Goal: Navigation & Orientation: Find specific page/section

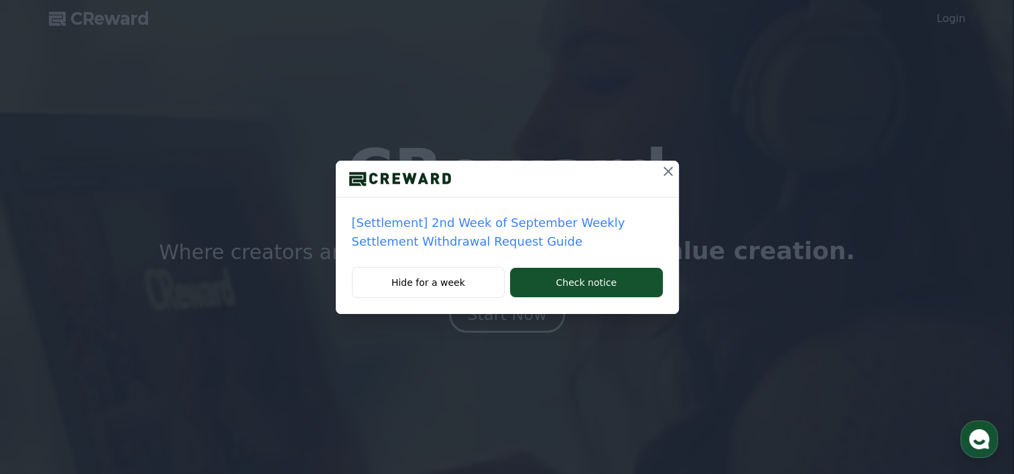
click at [535, 225] on p "[Settlement] 2nd Week of September Weekly Settlement Withdrawal Request Guide" at bounding box center [507, 233] width 311 height 38
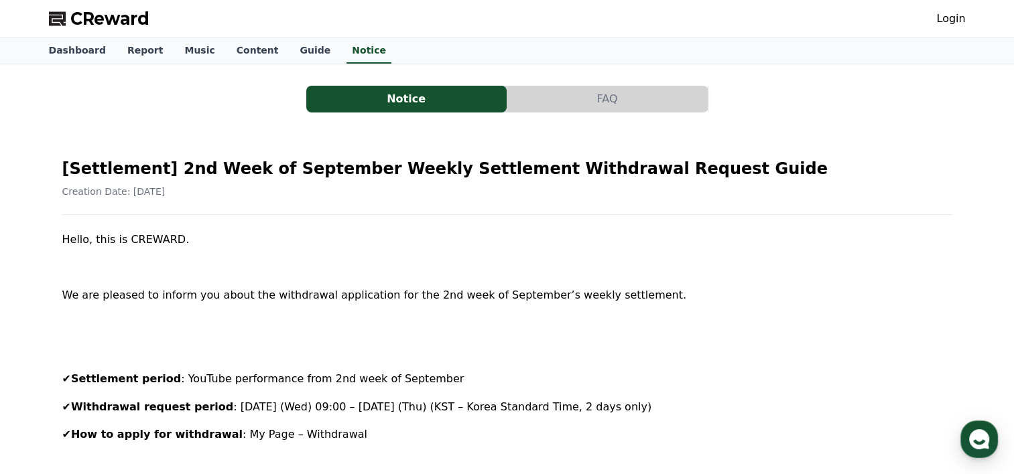
click at [391, 106] on button "Notice" at bounding box center [406, 99] width 200 height 27
click at [292, 54] on link "Guide" at bounding box center [315, 50] width 52 height 25
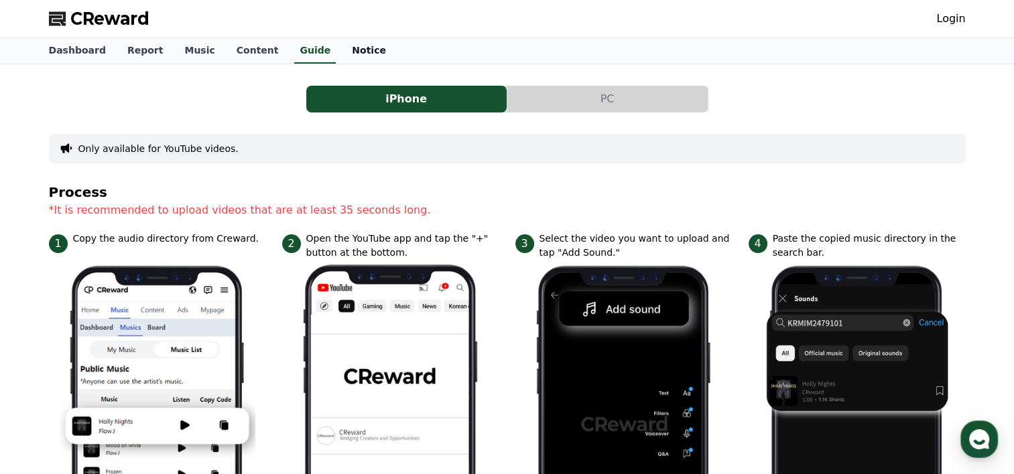
click at [342, 50] on link "Notice" at bounding box center [369, 50] width 56 height 25
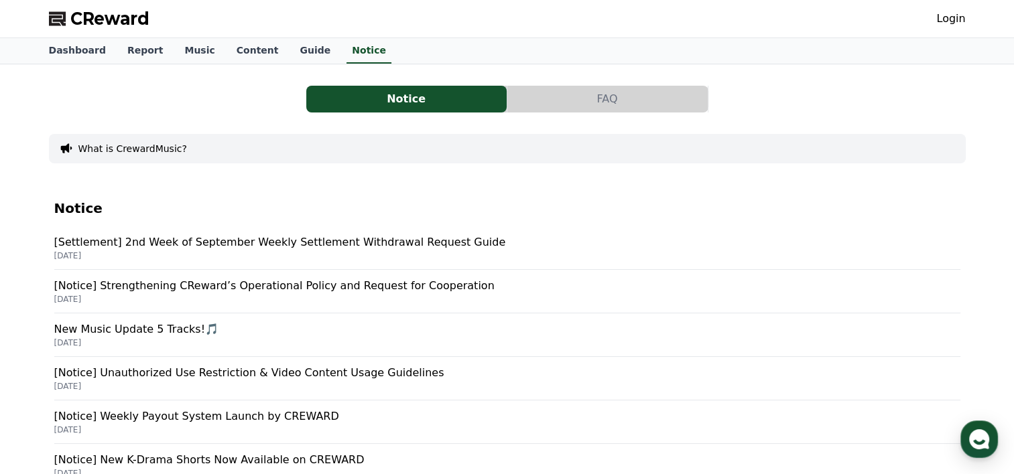
click at [228, 293] on p "[Notice] Strengthening CReward’s Operational Policy and Request for Cooperation" at bounding box center [507, 286] width 906 height 16
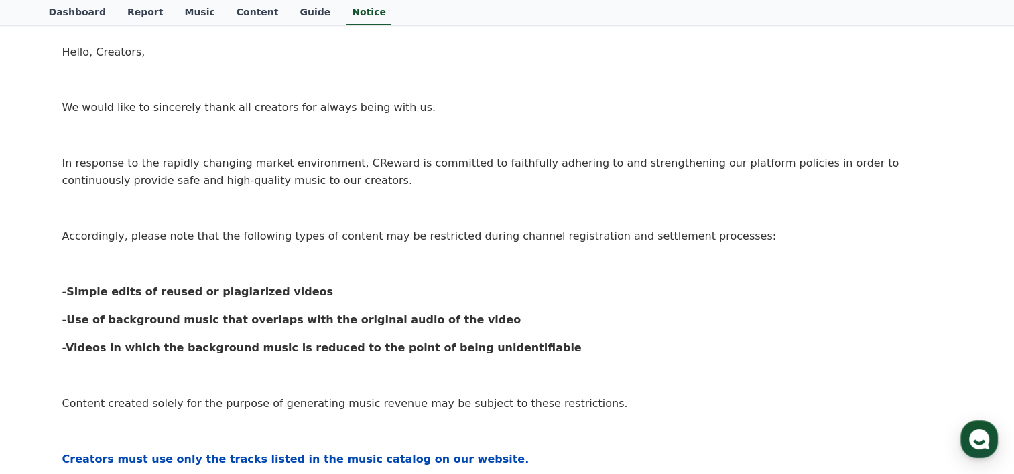
scroll to position [76, 0]
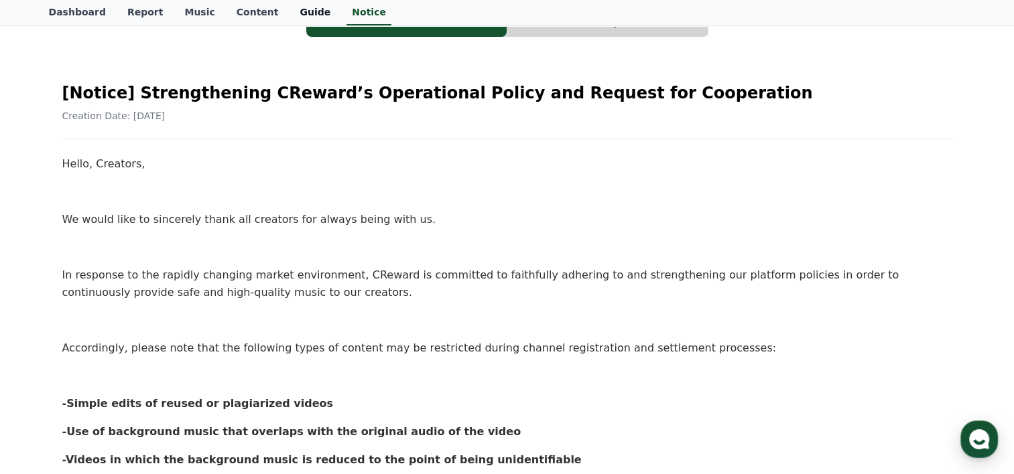
click at [289, 8] on link "Guide" at bounding box center [315, 12] width 52 height 25
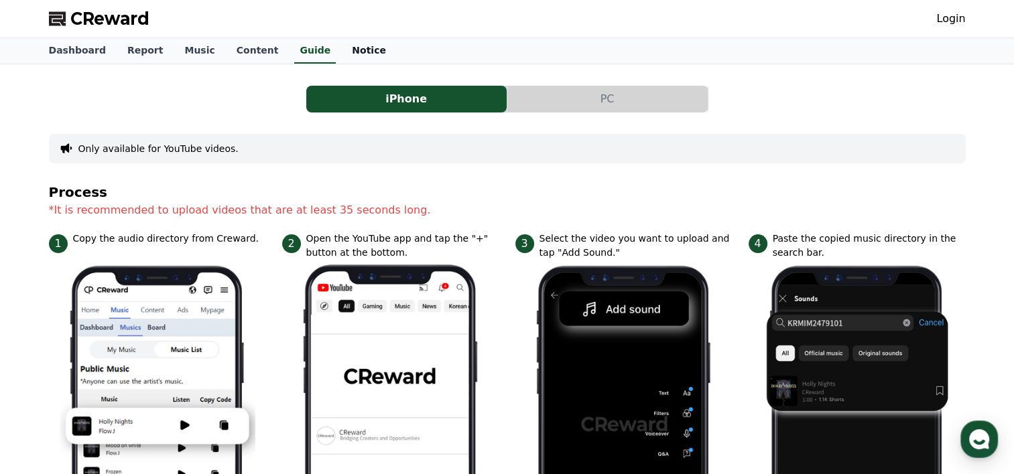
click at [341, 46] on link "Notice" at bounding box center [369, 50] width 56 height 25
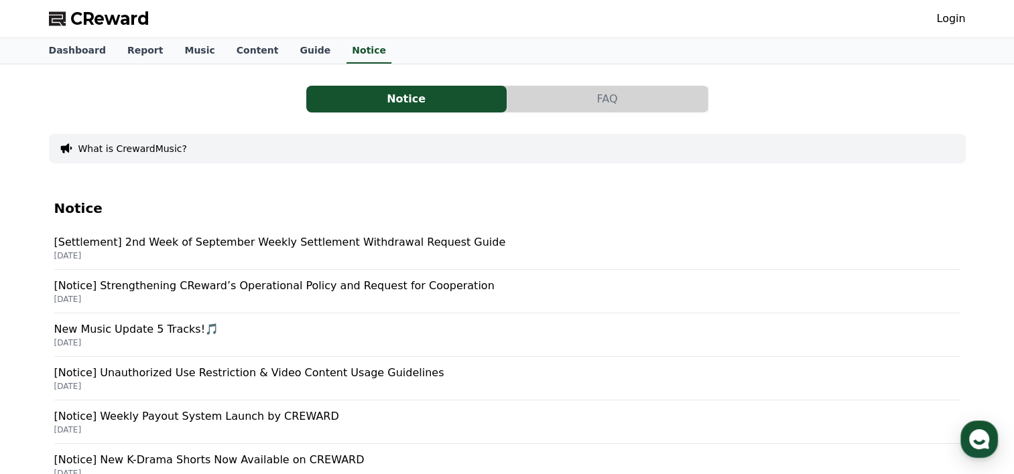
click at [193, 244] on p "[Settlement] 2nd Week of September Weekly Settlement Withdrawal Request Guide" at bounding box center [507, 243] width 906 height 16
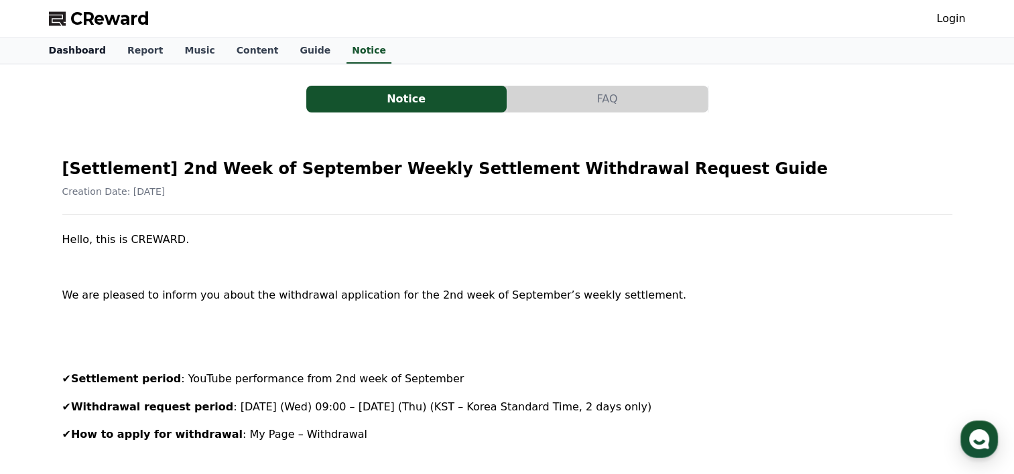
click at [86, 54] on link "Dashboard" at bounding box center [77, 50] width 78 height 25
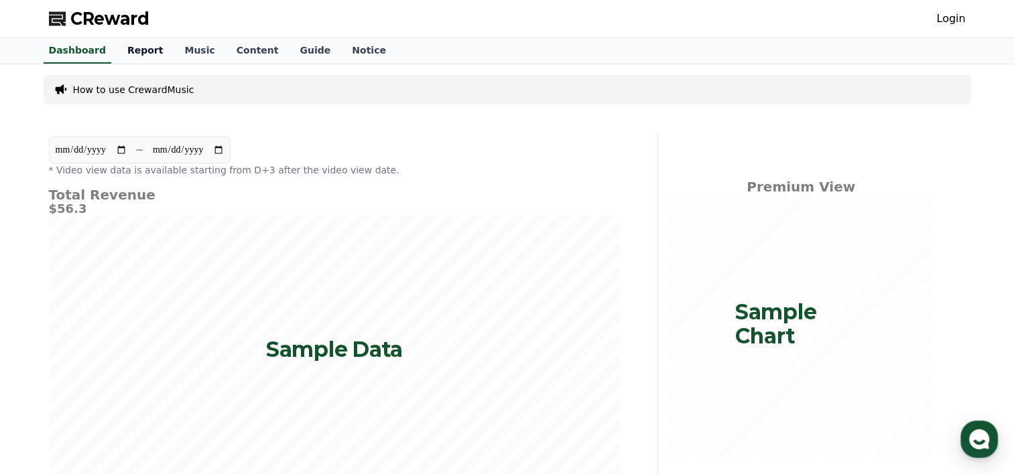
click at [141, 52] on link "Report" at bounding box center [146, 50] width 58 height 25
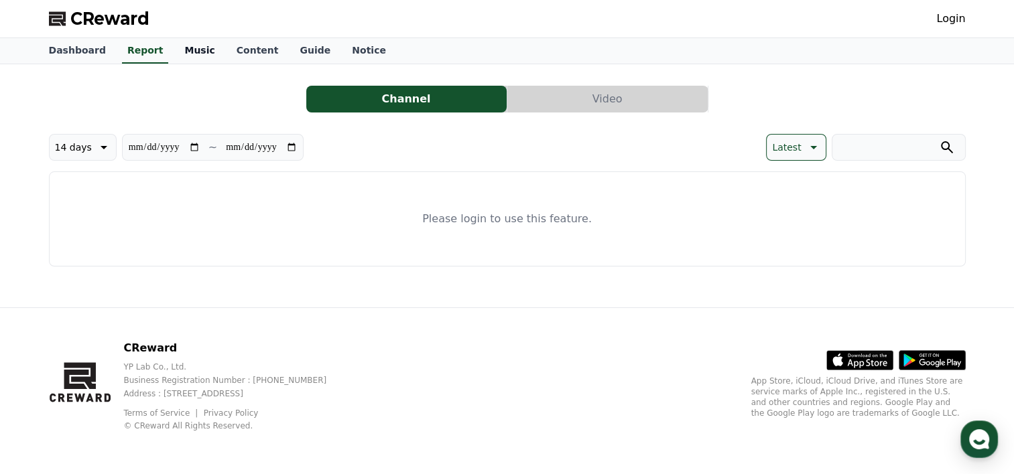
click at [174, 51] on link "Music" at bounding box center [200, 50] width 52 height 25
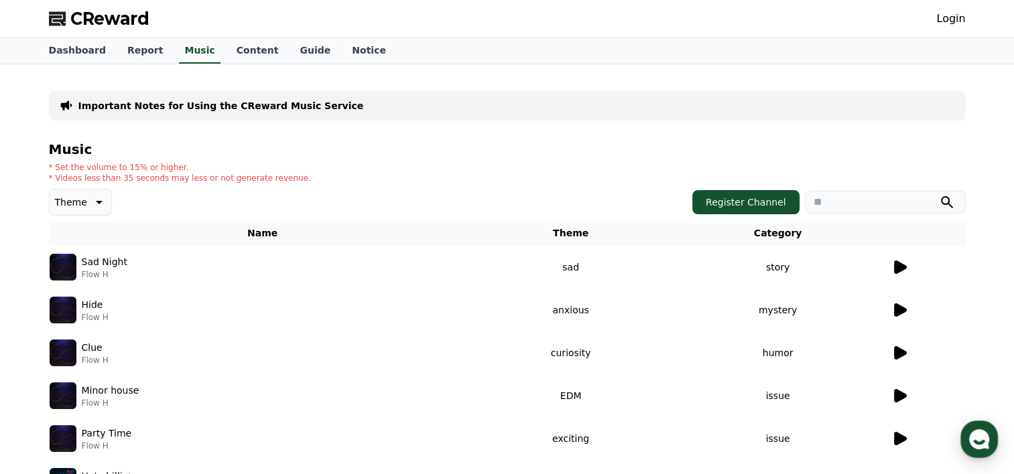
click at [121, 261] on p "Sad Night" at bounding box center [105, 262] width 46 height 14
click at [101, 264] on p "Sad Night" at bounding box center [105, 262] width 46 height 14
click at [756, 209] on button "Register Channel" at bounding box center [745, 202] width 107 height 24
click at [234, 51] on link "Content" at bounding box center [258, 50] width 64 height 25
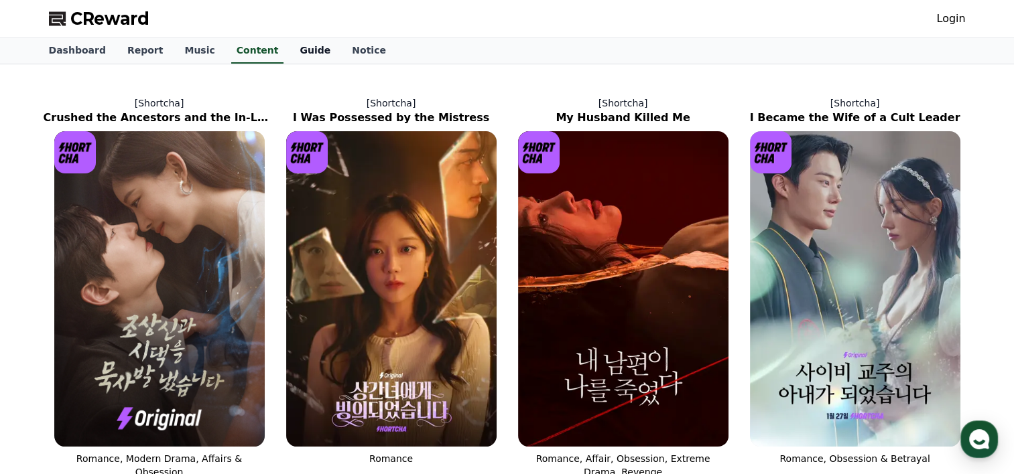
click at [289, 48] on link "Guide" at bounding box center [315, 50] width 52 height 25
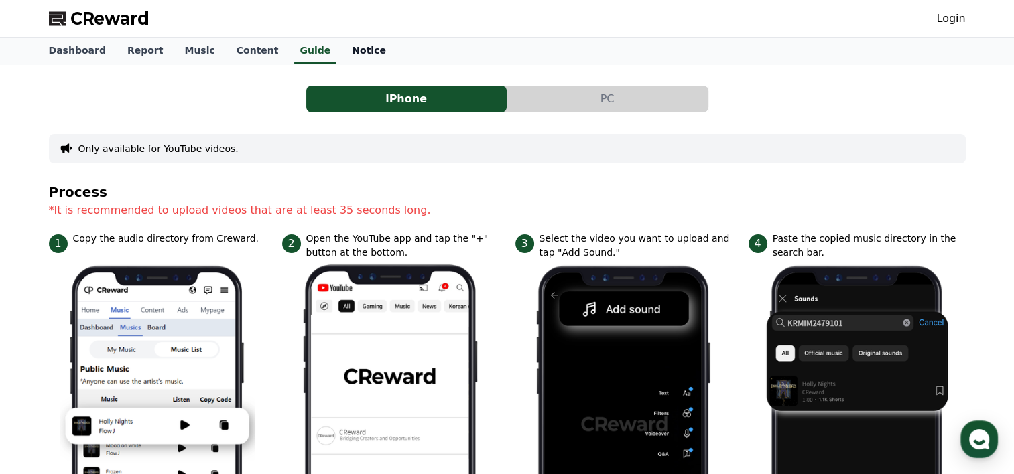
click at [341, 50] on link "Notice" at bounding box center [369, 50] width 56 height 25
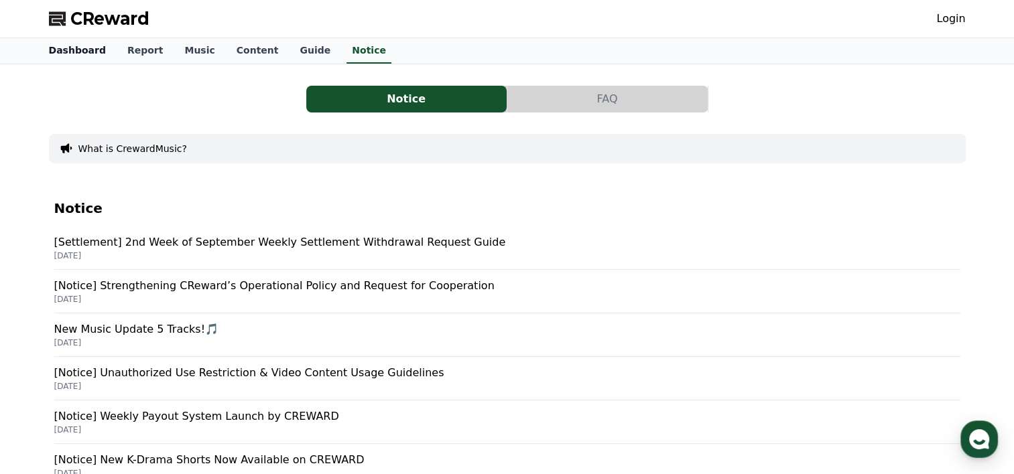
click at [89, 57] on link "Dashboard" at bounding box center [77, 50] width 78 height 25
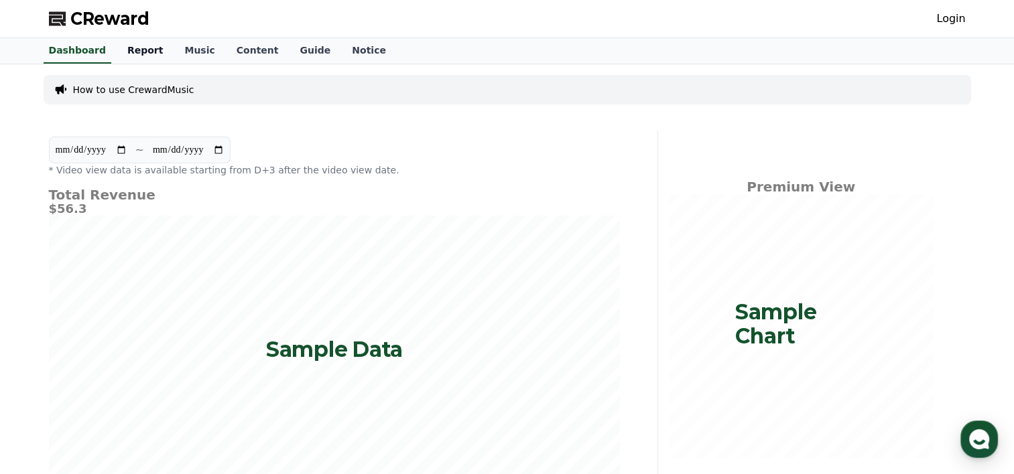
click at [144, 55] on link "Report" at bounding box center [146, 50] width 58 height 25
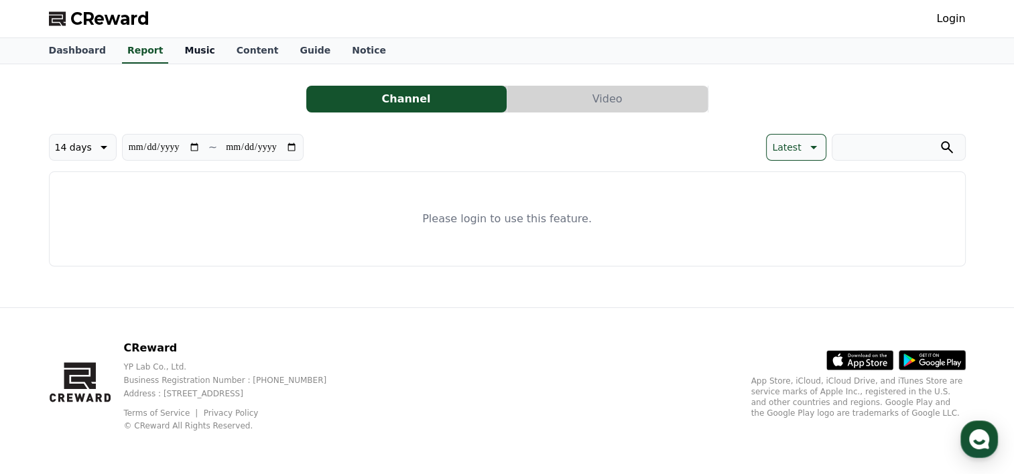
click at [188, 48] on link "Music" at bounding box center [200, 50] width 52 height 25
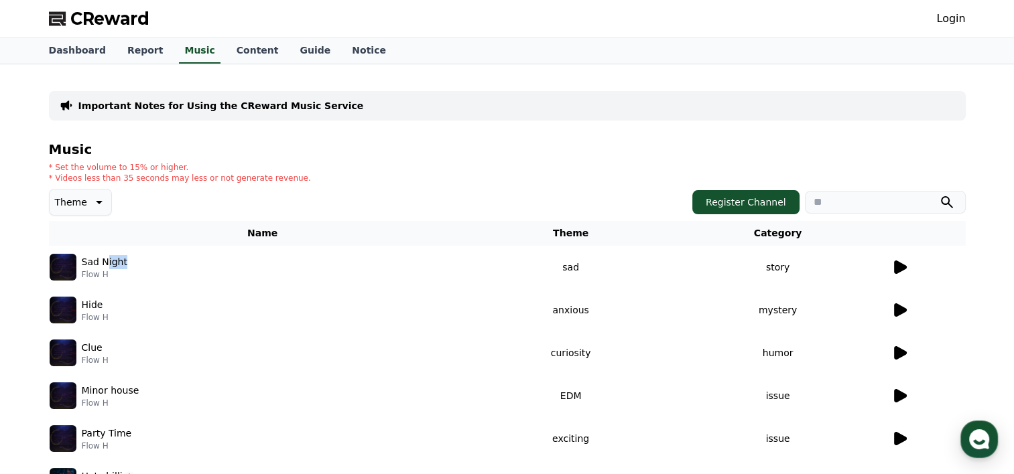
drag, startPoint x: 131, startPoint y: 263, endPoint x: 105, endPoint y: 262, distance: 26.1
click at [105, 262] on div "Sad Night Flow H" at bounding box center [263, 267] width 426 height 27
click at [289, 62] on link "Guide" at bounding box center [315, 50] width 52 height 25
click at [341, 58] on link "Notice" at bounding box center [369, 50] width 56 height 25
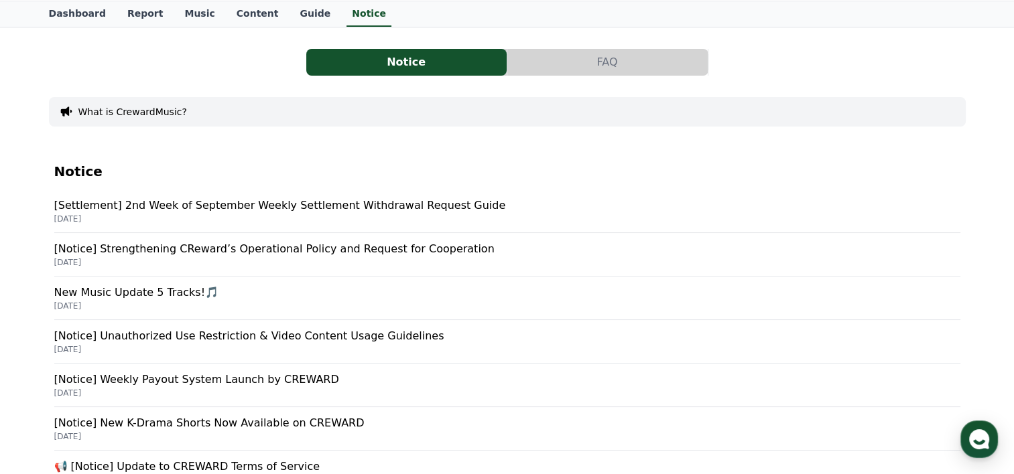
scroll to position [67, 0]
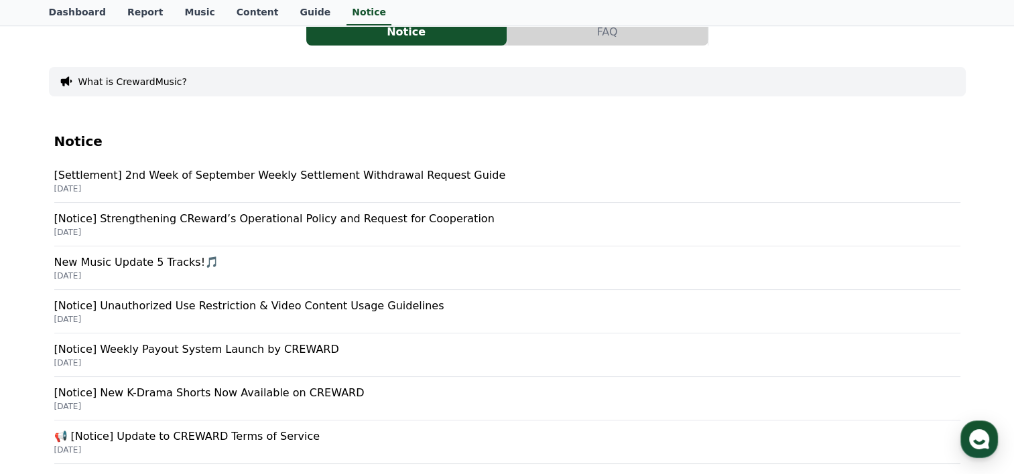
click at [282, 180] on p "[Settlement] 2nd Week of September Weekly Settlement Withdrawal Request Guide" at bounding box center [507, 176] width 906 height 16
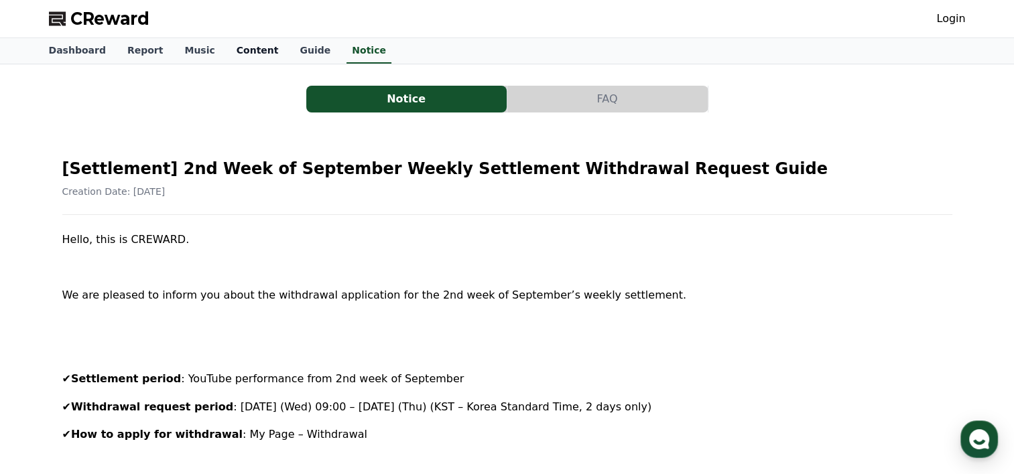
click at [242, 58] on link "Content" at bounding box center [258, 50] width 64 height 25
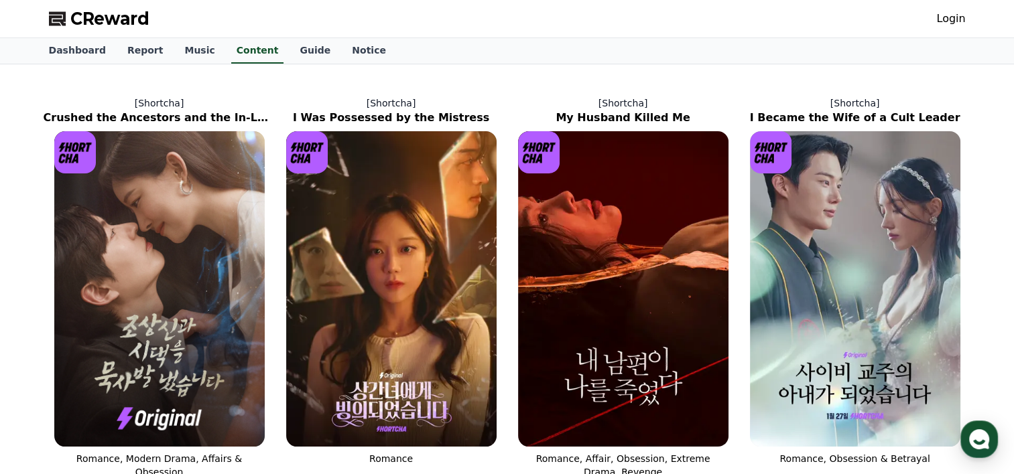
click at [207, 59] on div "Dashboard Report Music Content Guide Notice" at bounding box center [507, 50] width 938 height 25
click at [187, 56] on link "Music" at bounding box center [200, 50] width 52 height 25
